Goal: Task Accomplishment & Management: Manage account settings

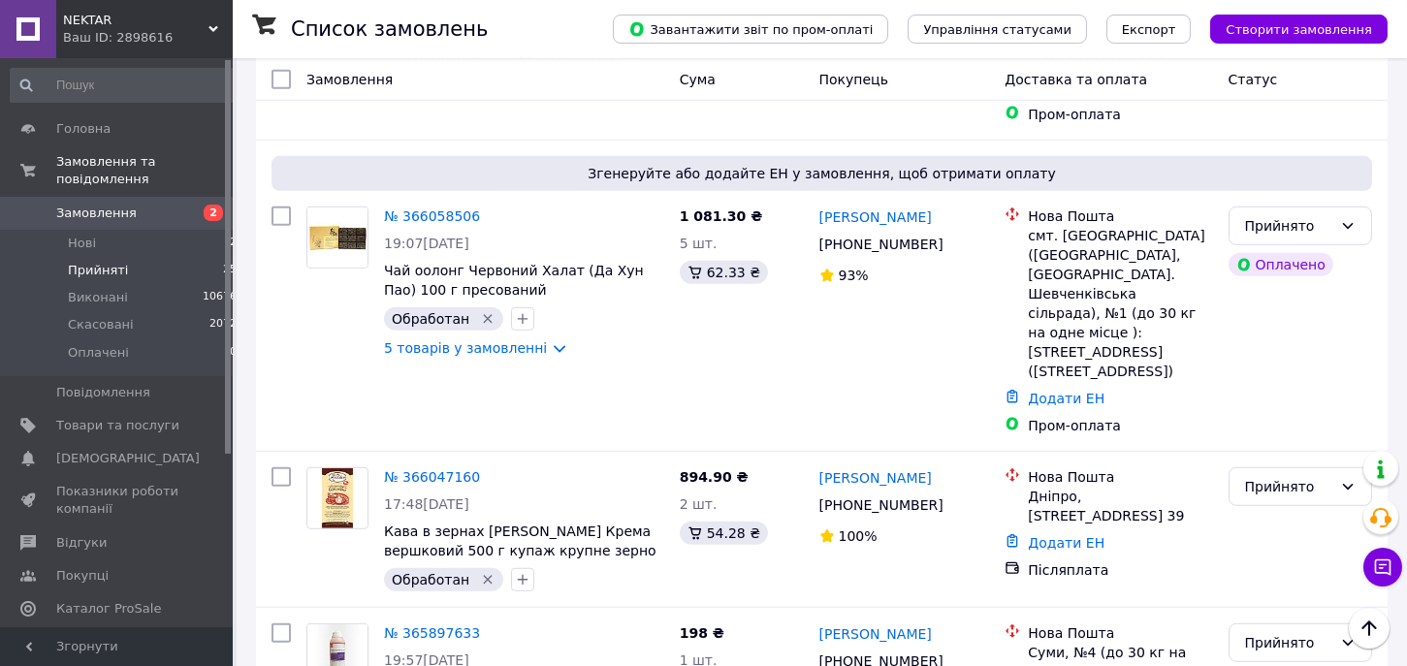
scroll to position [3066, 0]
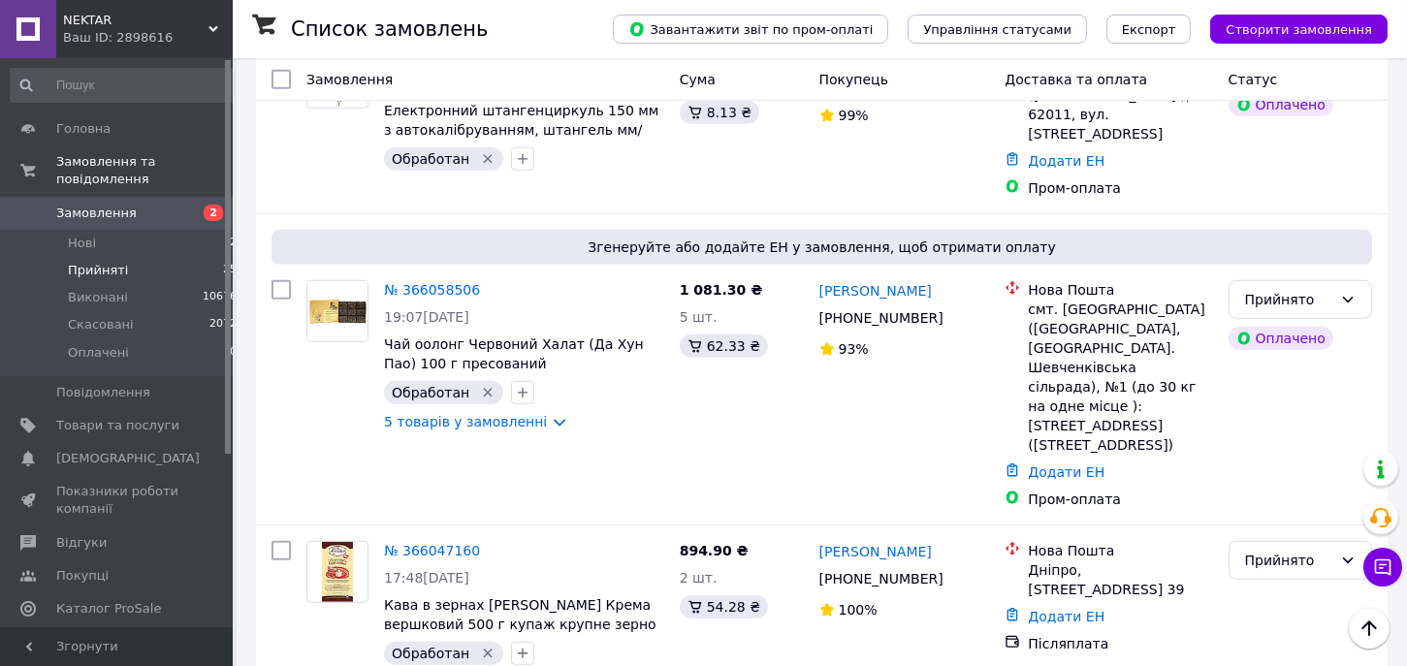
click at [1286, 391] on li "Виконано" at bounding box center [1300, 392] width 142 height 35
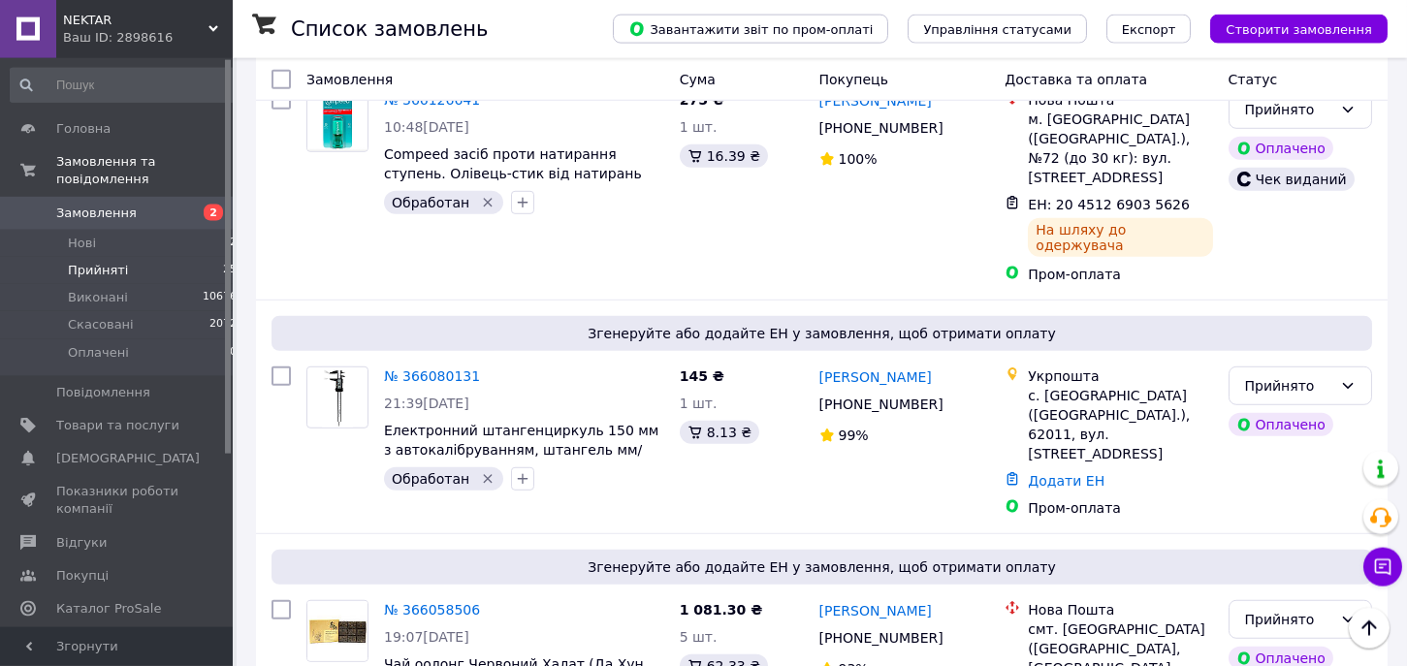
scroll to position [3484, 0]
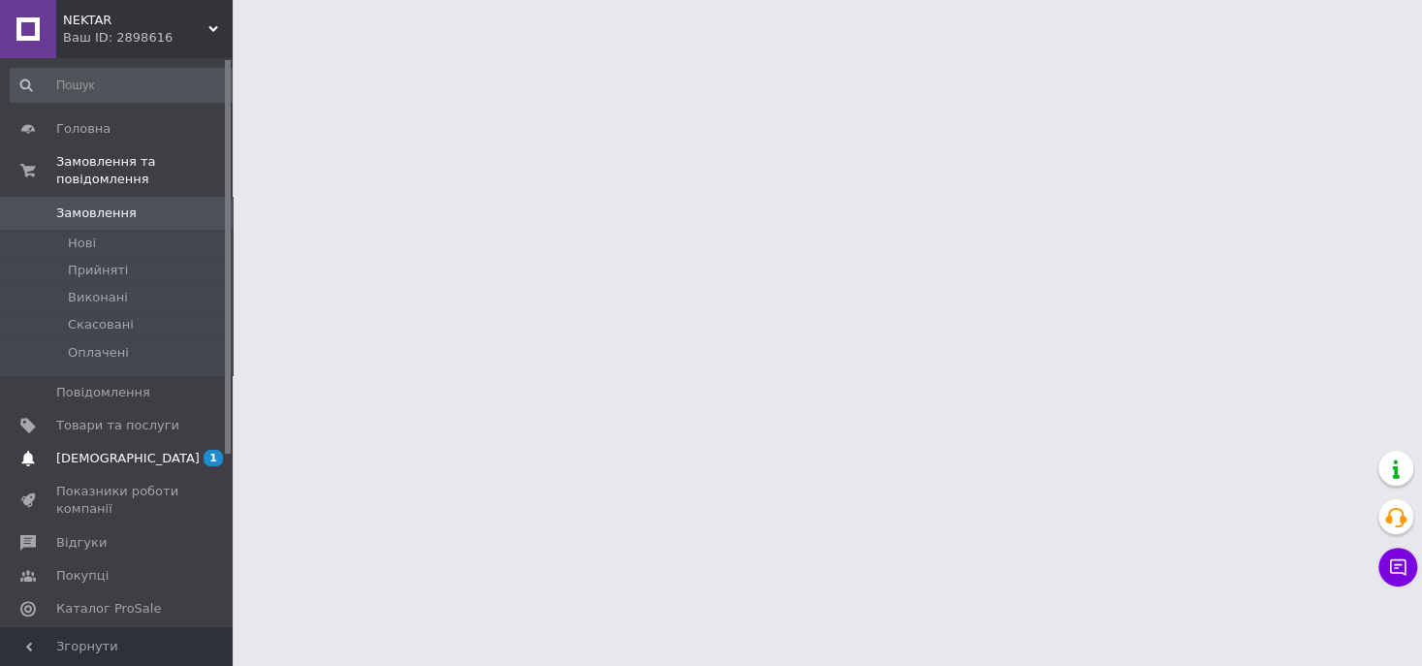
click at [103, 450] on span "[DEMOGRAPHIC_DATA]" at bounding box center [128, 458] width 144 height 17
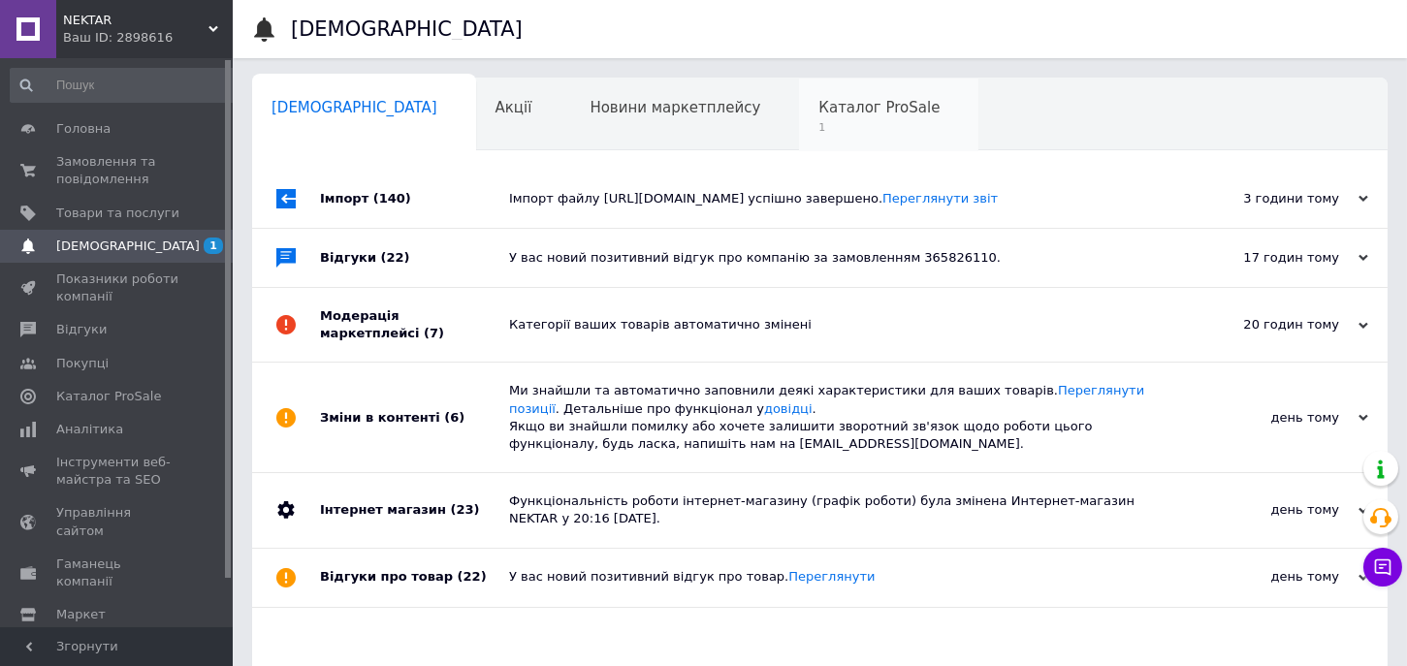
click at [818, 116] on span "Каталог ProSale" at bounding box center [878, 107] width 121 height 17
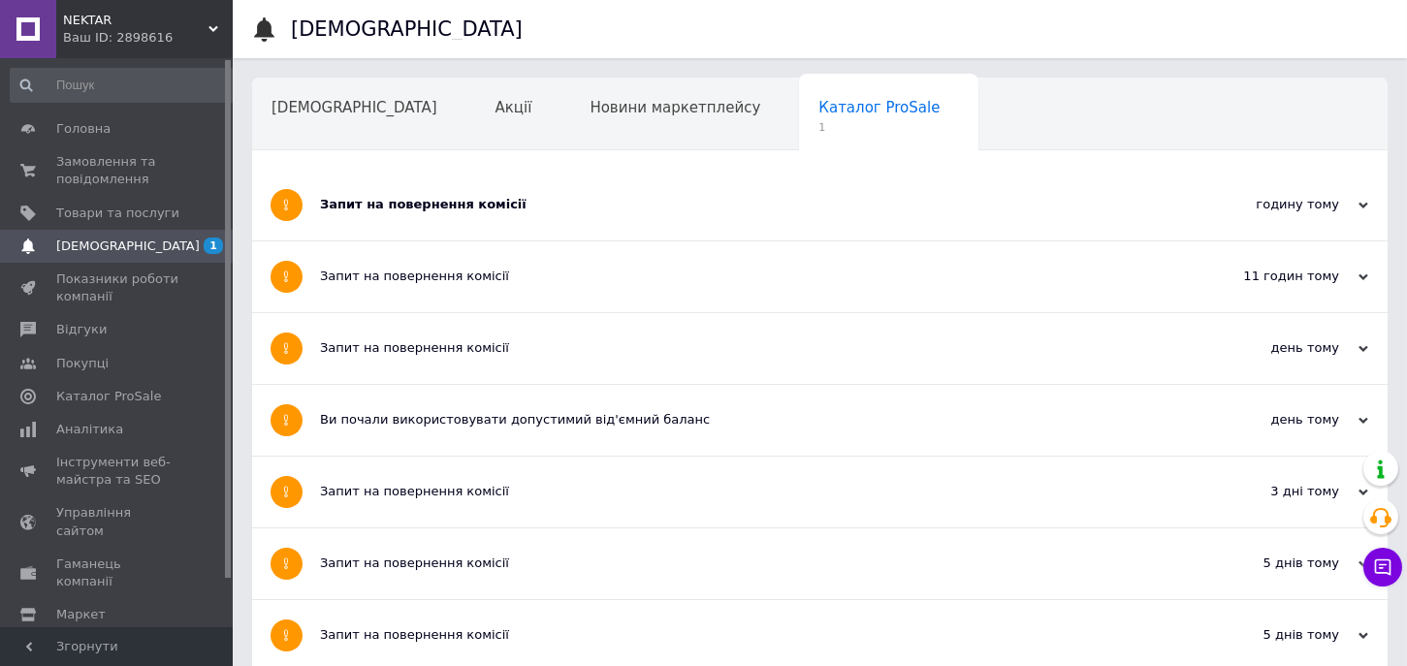
click at [408, 207] on div "Запит на повернення комісії" at bounding box center [747, 204] width 854 height 17
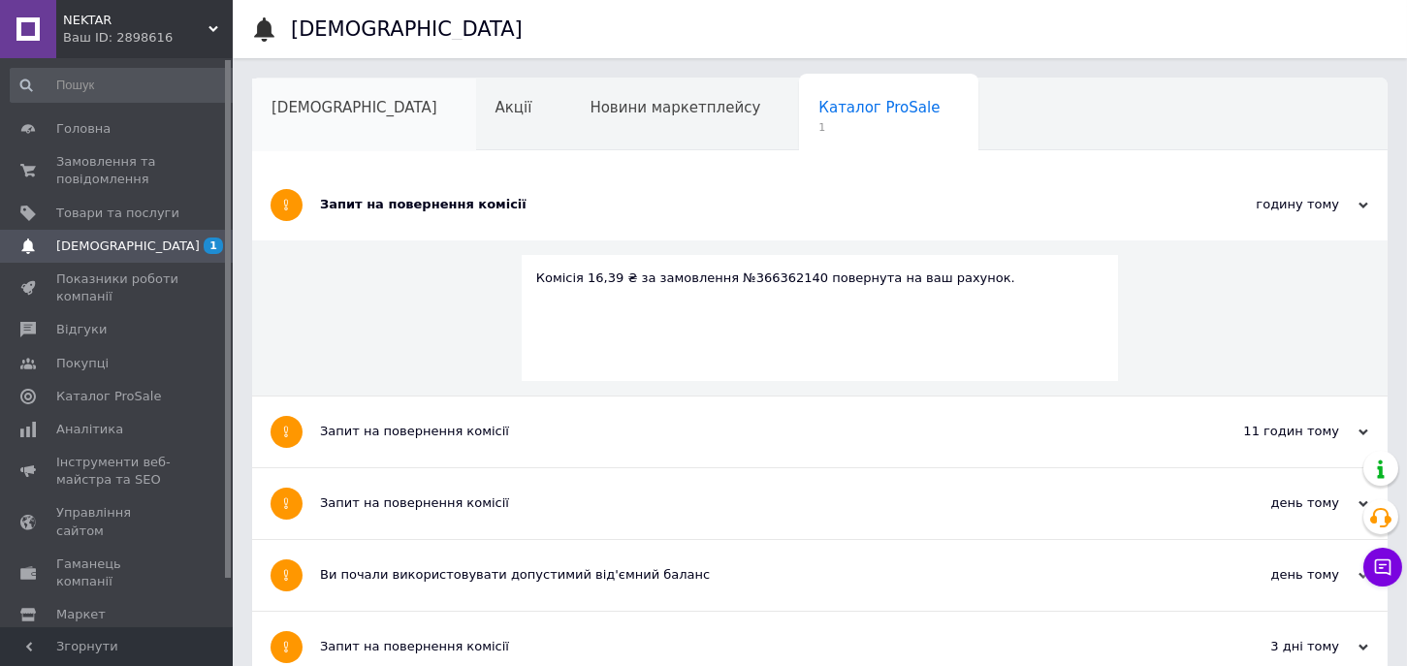
click at [331, 112] on span "[DEMOGRAPHIC_DATA]" at bounding box center [354, 107] width 166 height 17
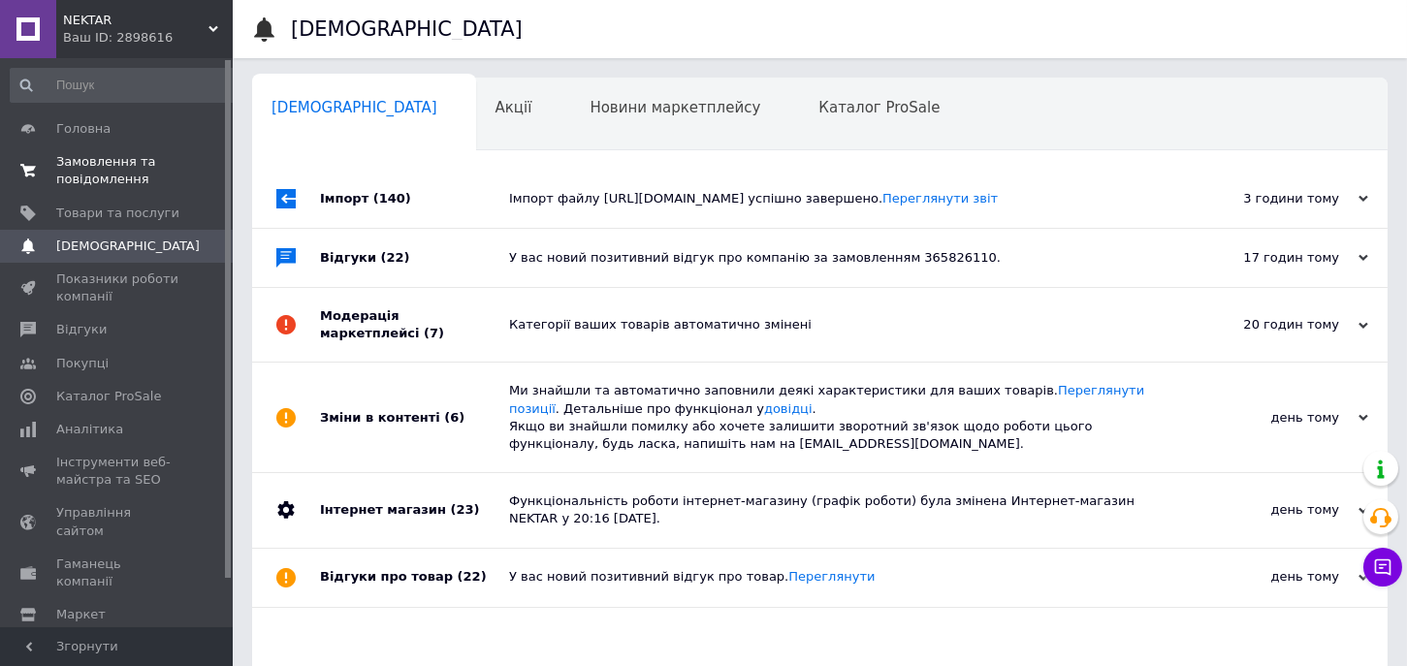
click at [126, 169] on span "Замовлення та повідомлення" at bounding box center [117, 170] width 123 height 35
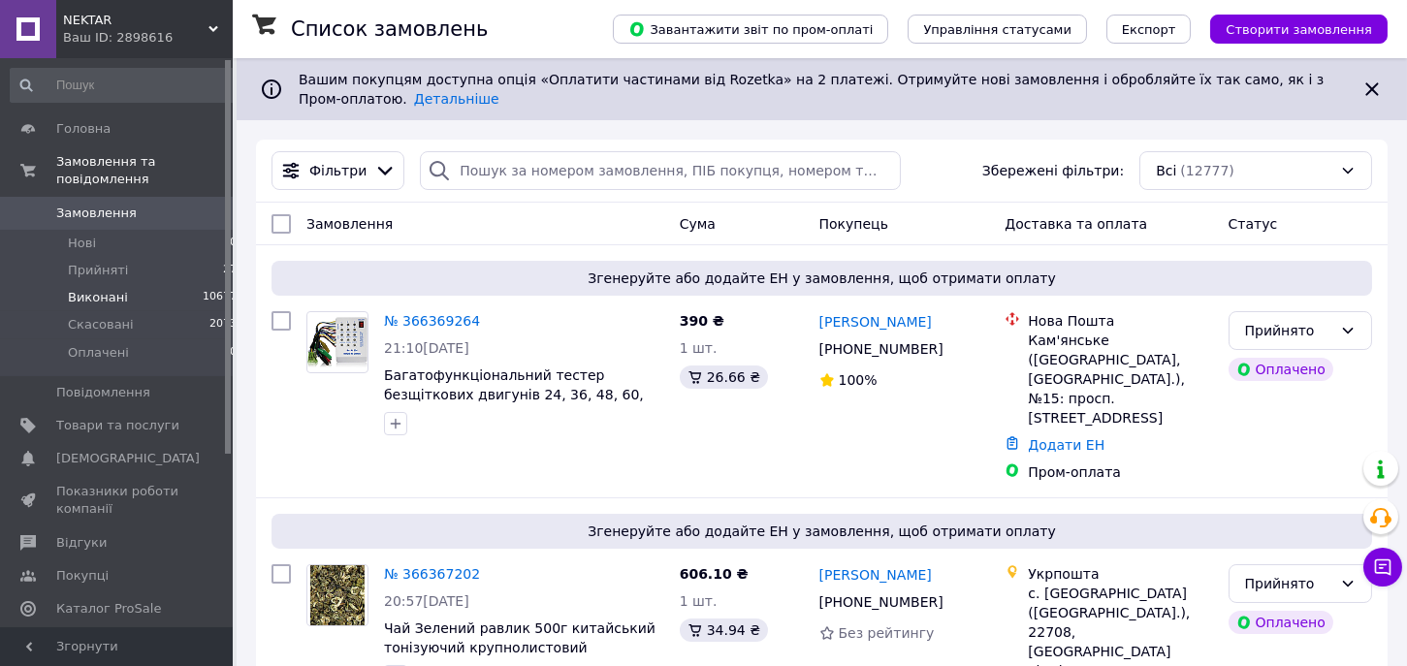
click at [101, 289] on span "Виконані" at bounding box center [98, 297] width 60 height 17
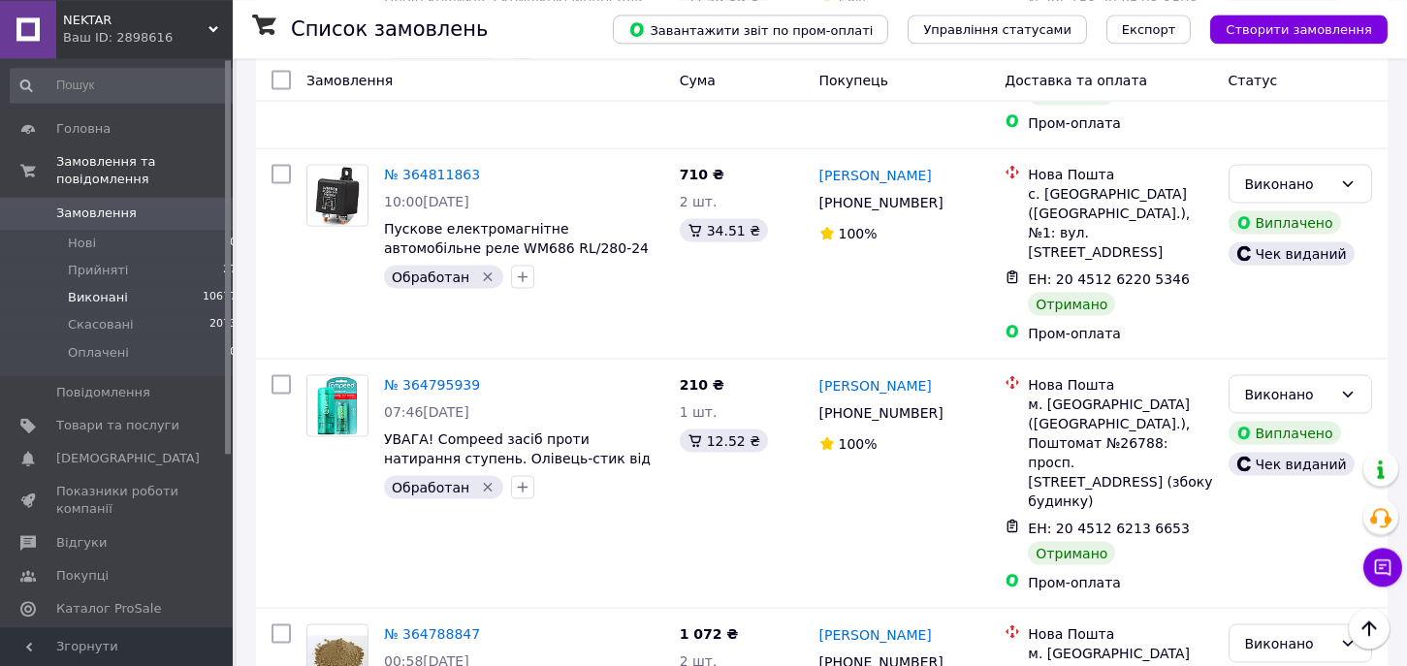
scroll to position [7466, 0]
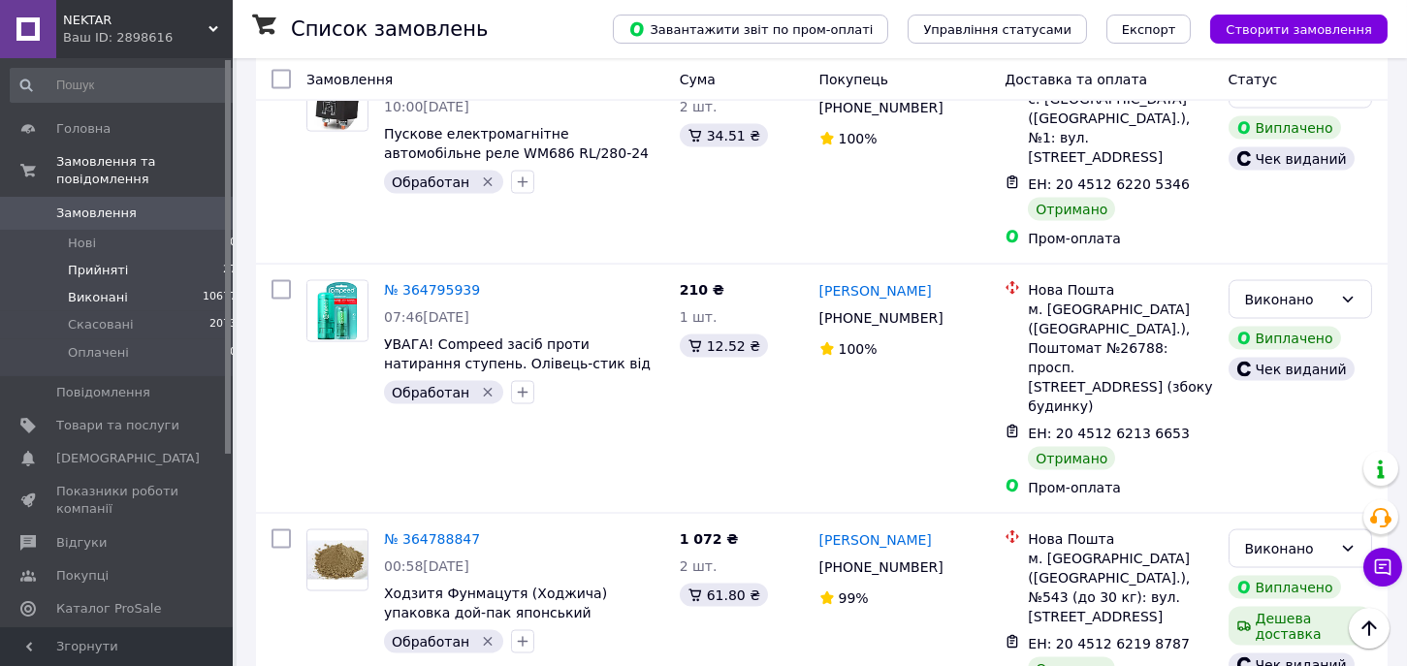
click at [110, 262] on span "Прийняті" at bounding box center [98, 270] width 60 height 17
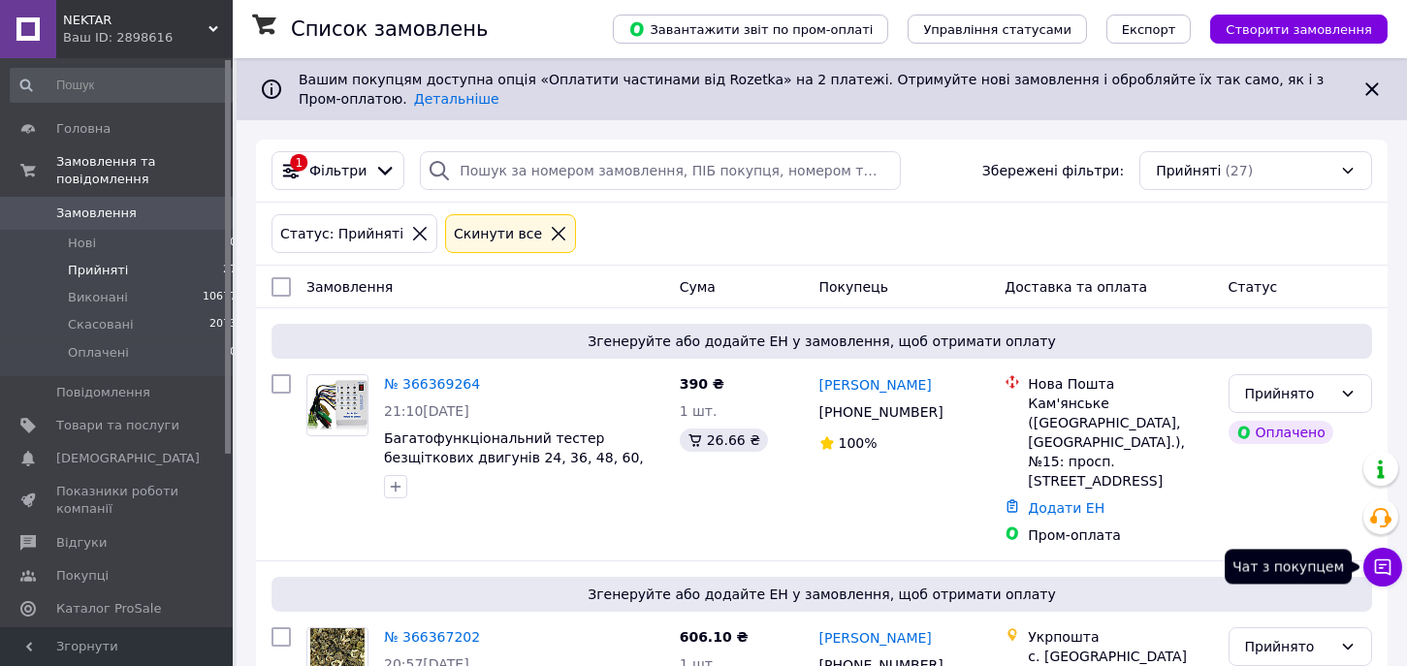
click at [1382, 575] on icon at bounding box center [1382, 567] width 19 height 19
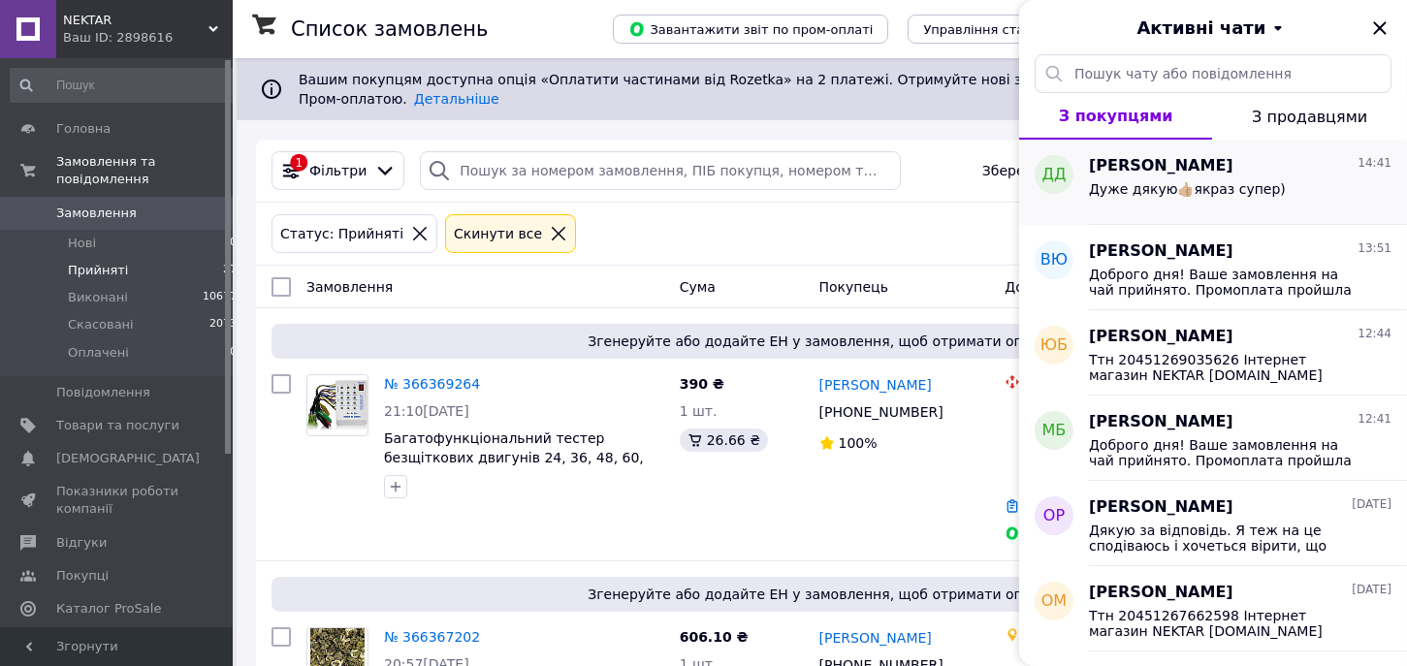
click at [1181, 187] on span "Дуже дякую👍🏼якраз супер)" at bounding box center [1187, 189] width 197 height 16
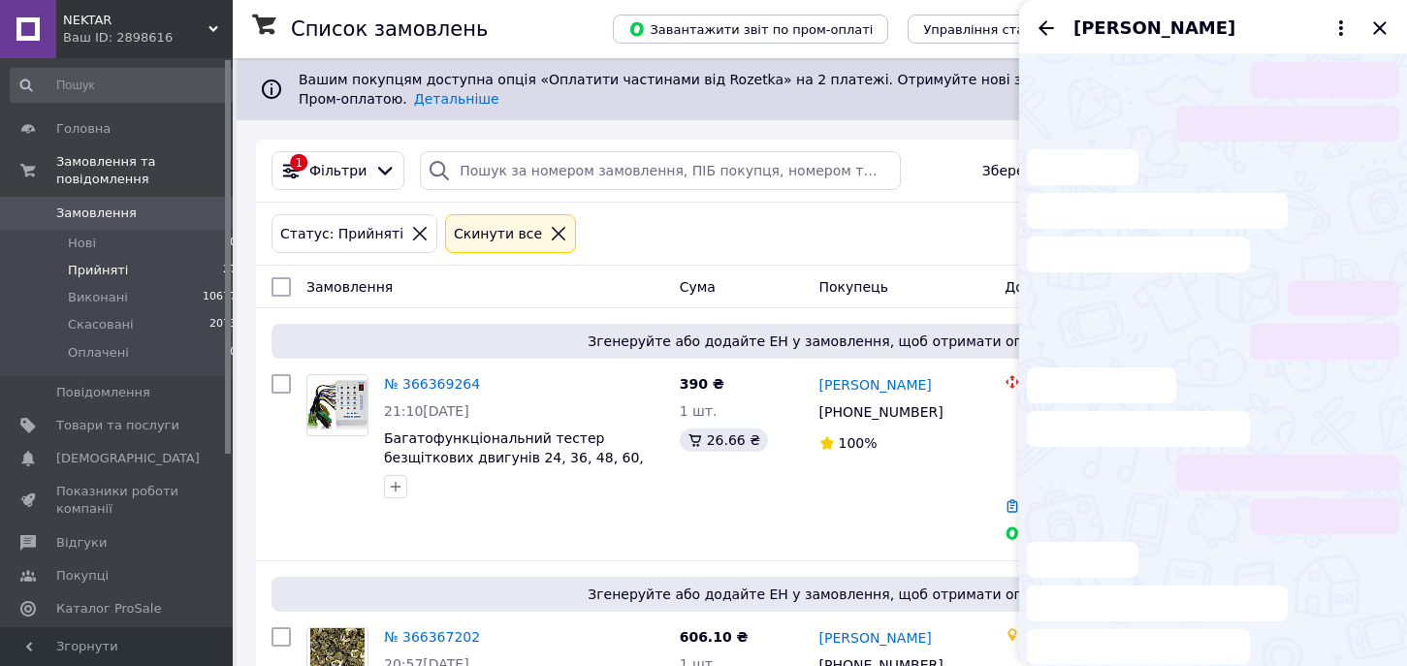
scroll to position [111, 0]
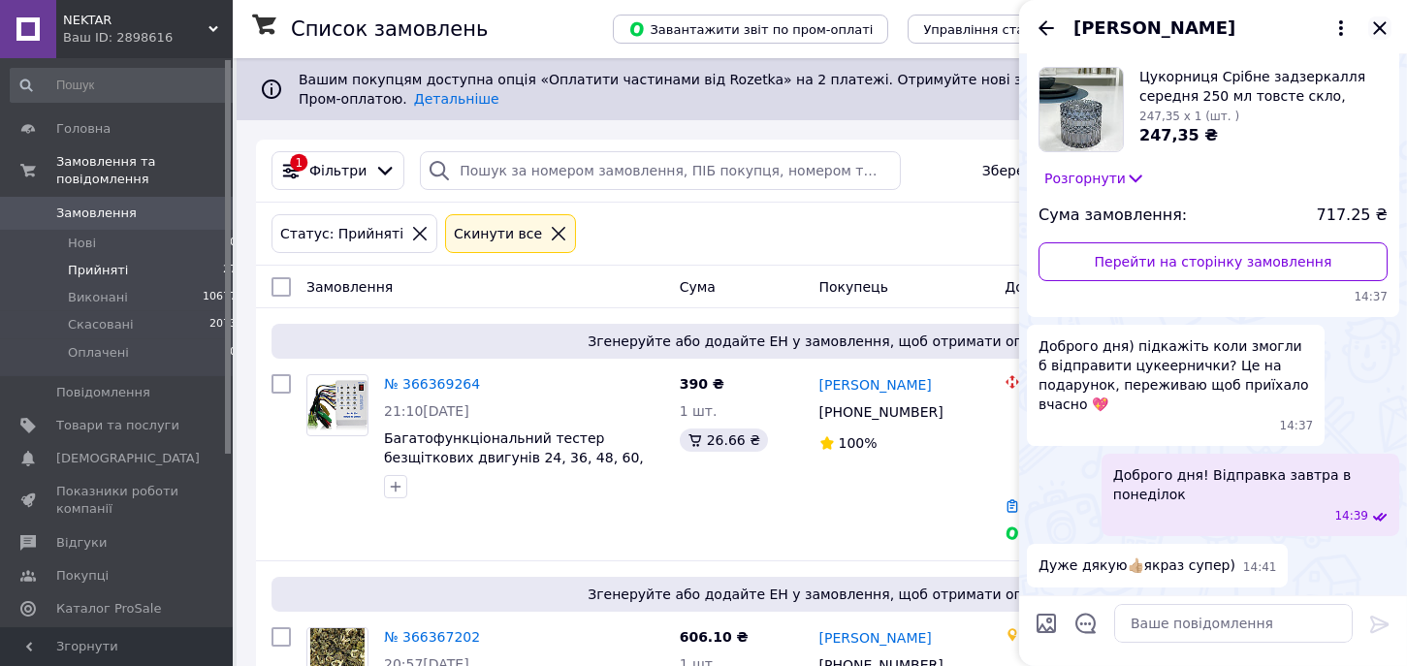
click at [1385, 27] on icon "Закрити" at bounding box center [1379, 27] width 23 height 23
